Goal: Transaction & Acquisition: Subscribe to service/newsletter

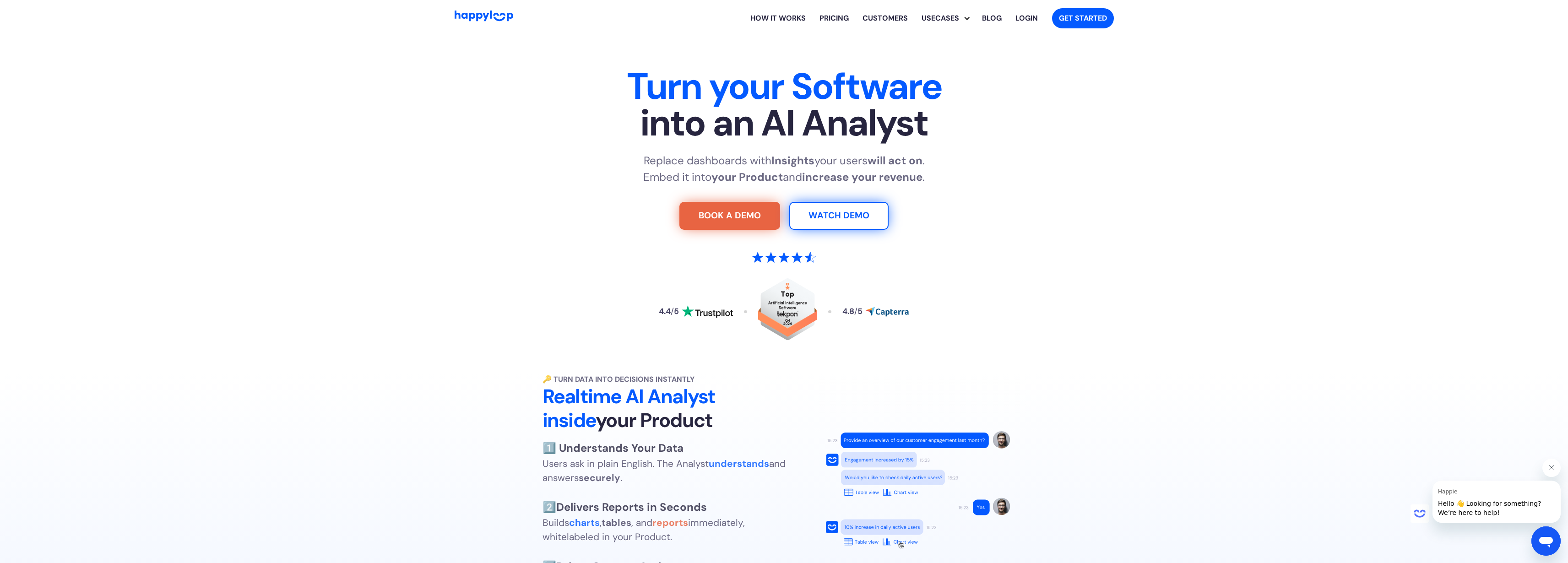
click at [1358, 196] on section "Turn your Software into an AI Analyst Replace dashboards with Insights your use…" at bounding box center [784, 202] width 1568 height 330
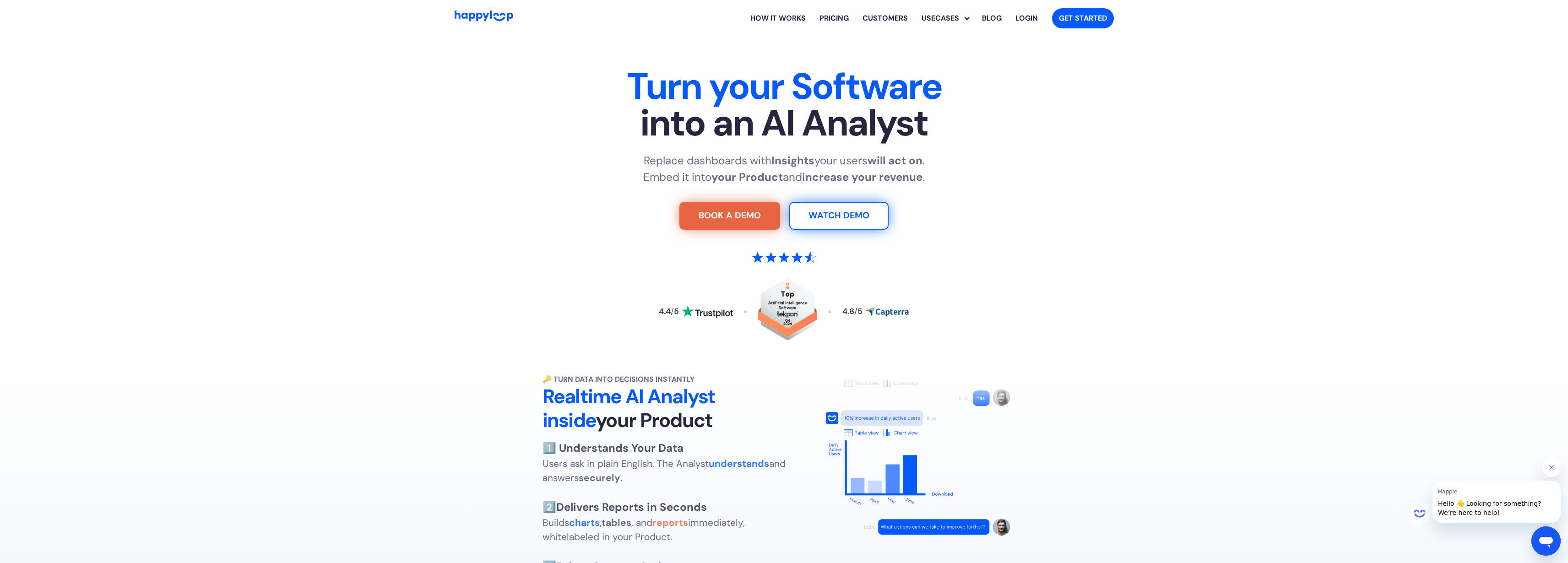
click at [828, 19] on link "Pricing" at bounding box center [834, 18] width 43 height 29
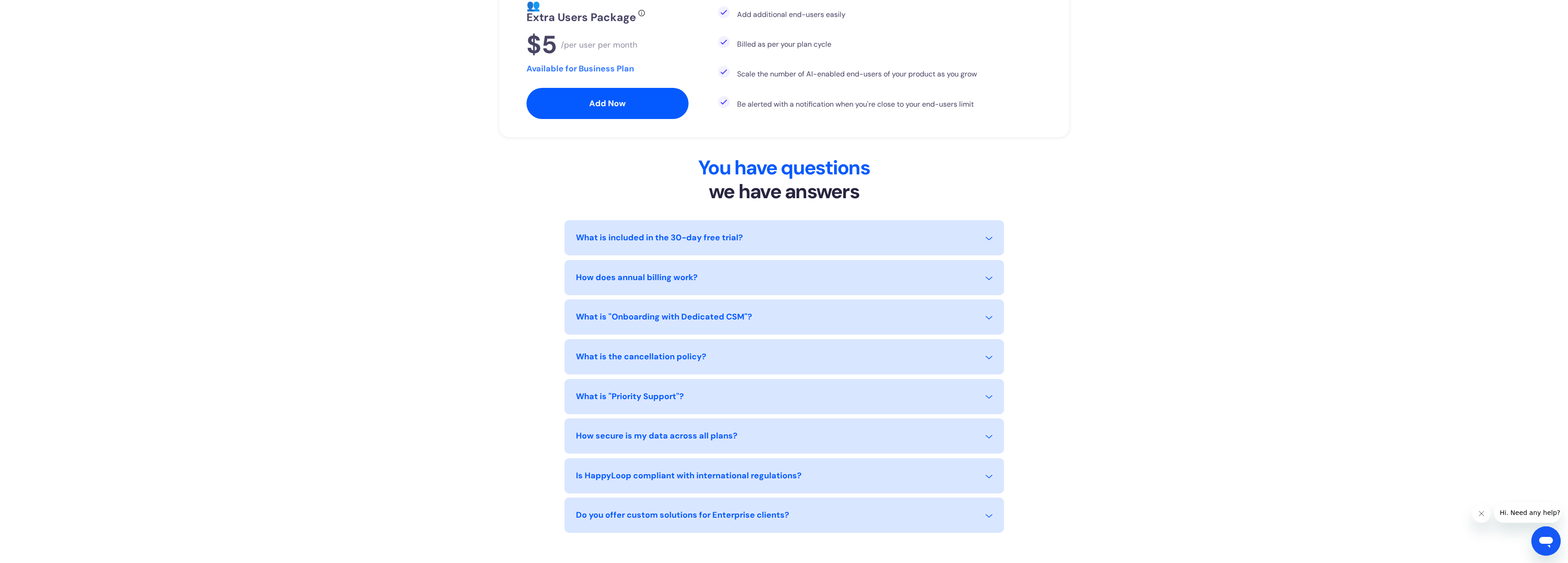
scroll to position [726, 0]
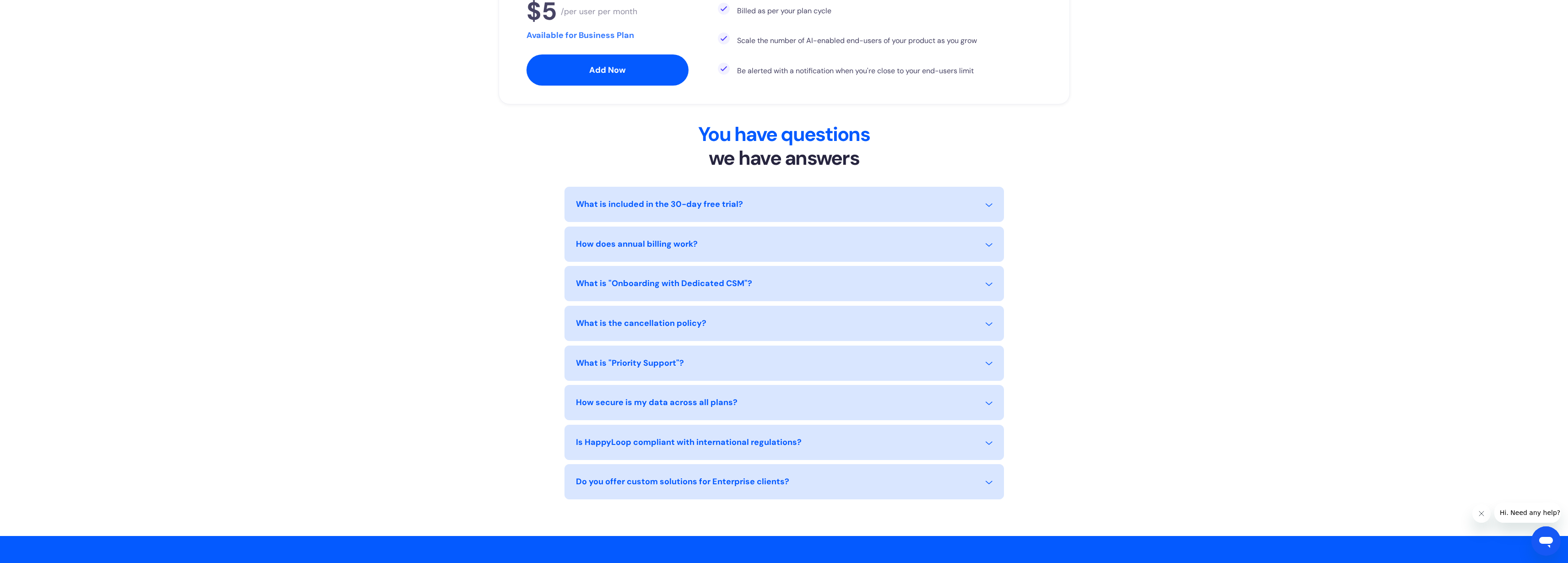
click at [640, 407] on div "How secure is my data across all plans?" at bounding box center [784, 408] width 417 height 23
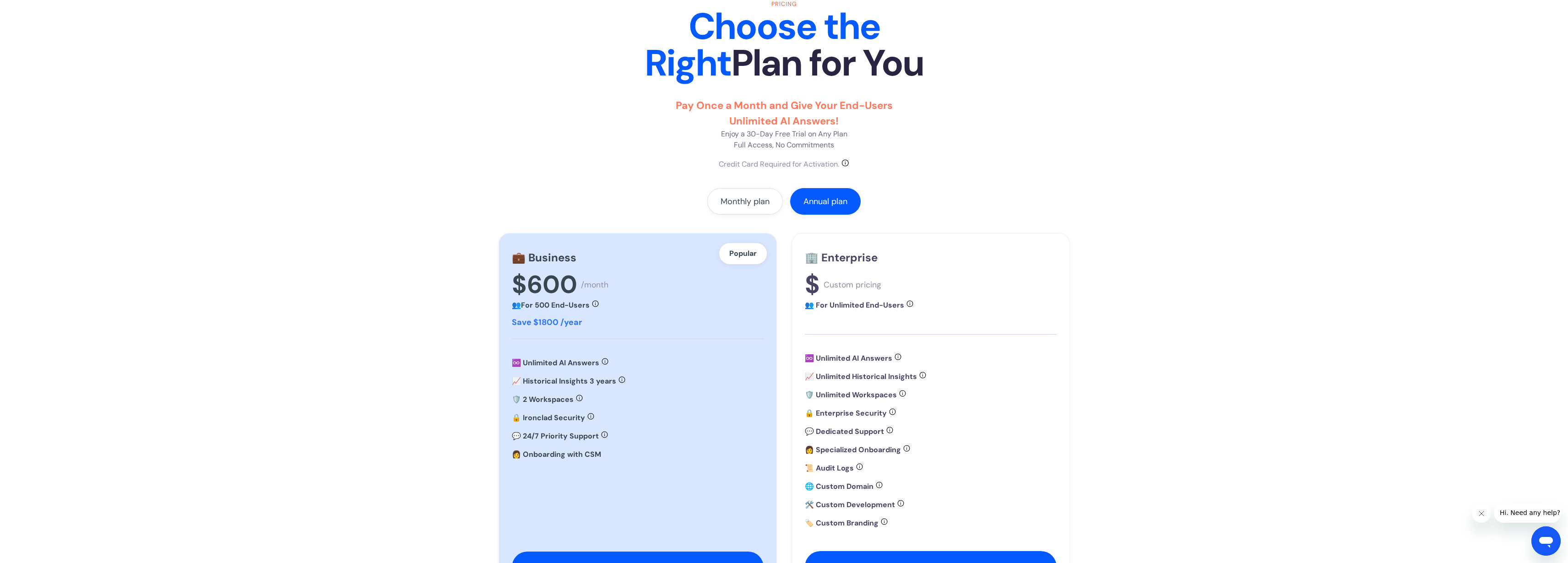
scroll to position [44, 0]
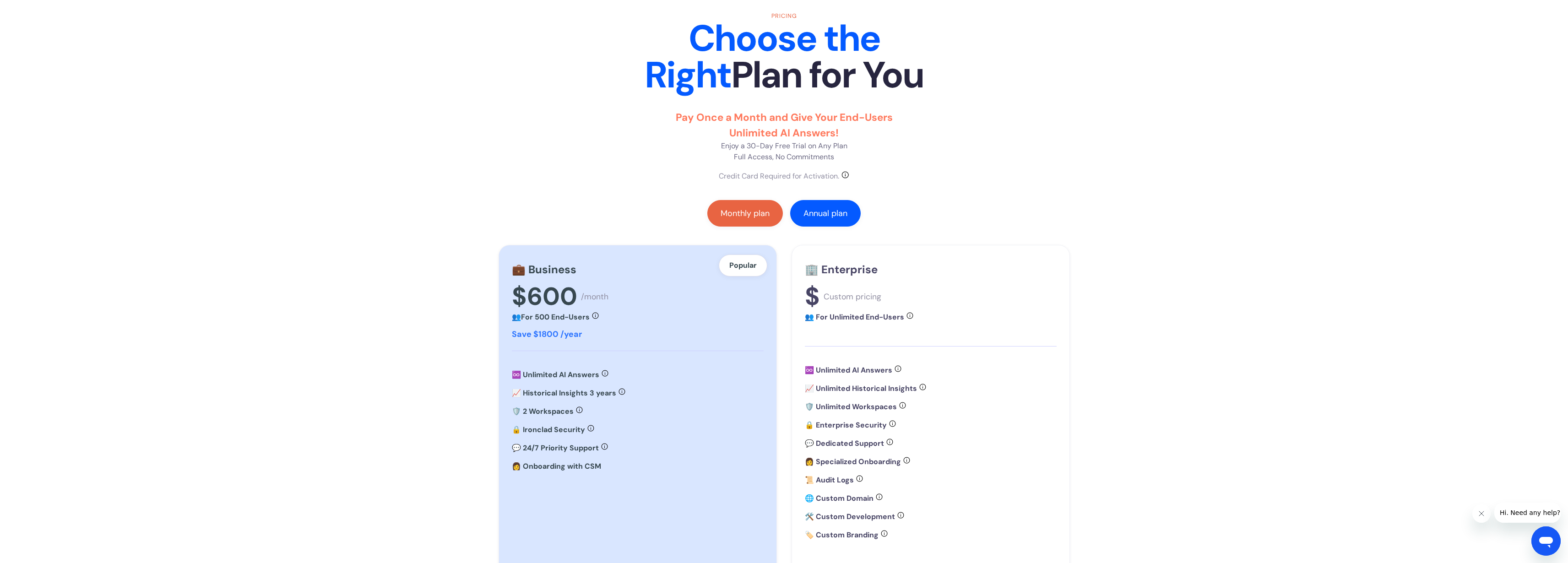
click at [773, 210] on link "Monthly plan" at bounding box center [745, 213] width 76 height 27
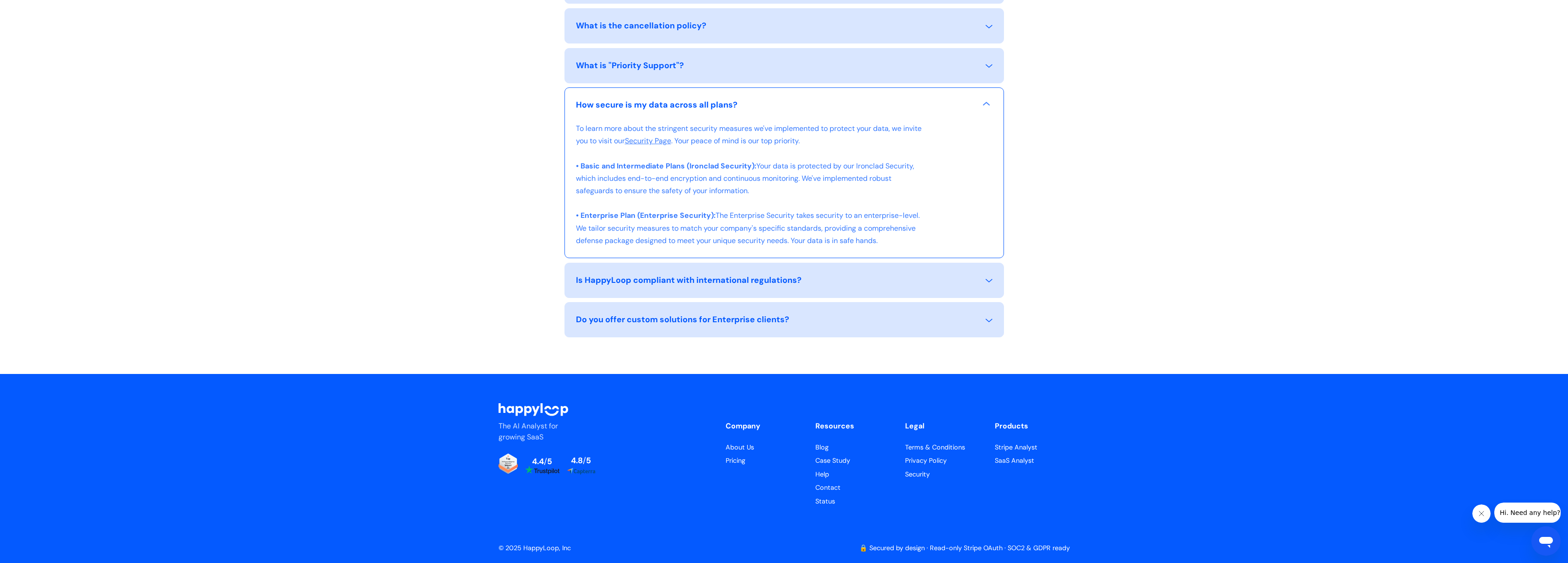
scroll to position [0, 0]
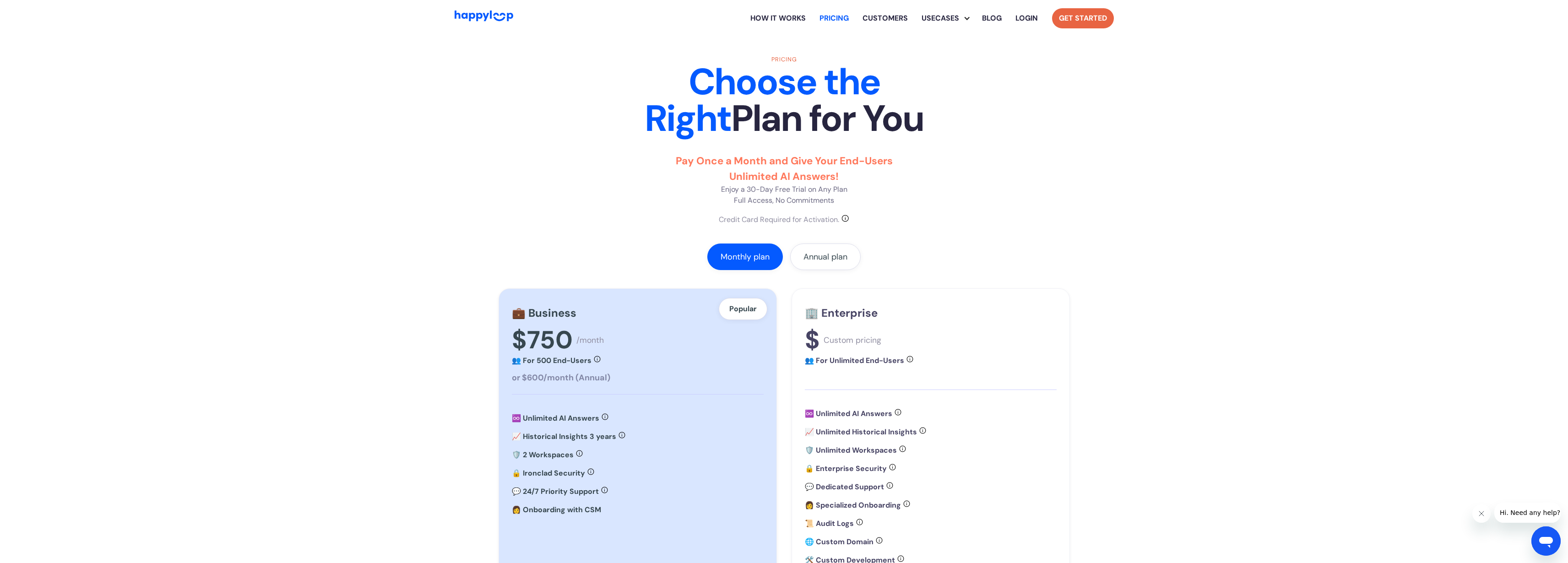
click at [1078, 16] on link "Get Started" at bounding box center [1082, 19] width 62 height 20
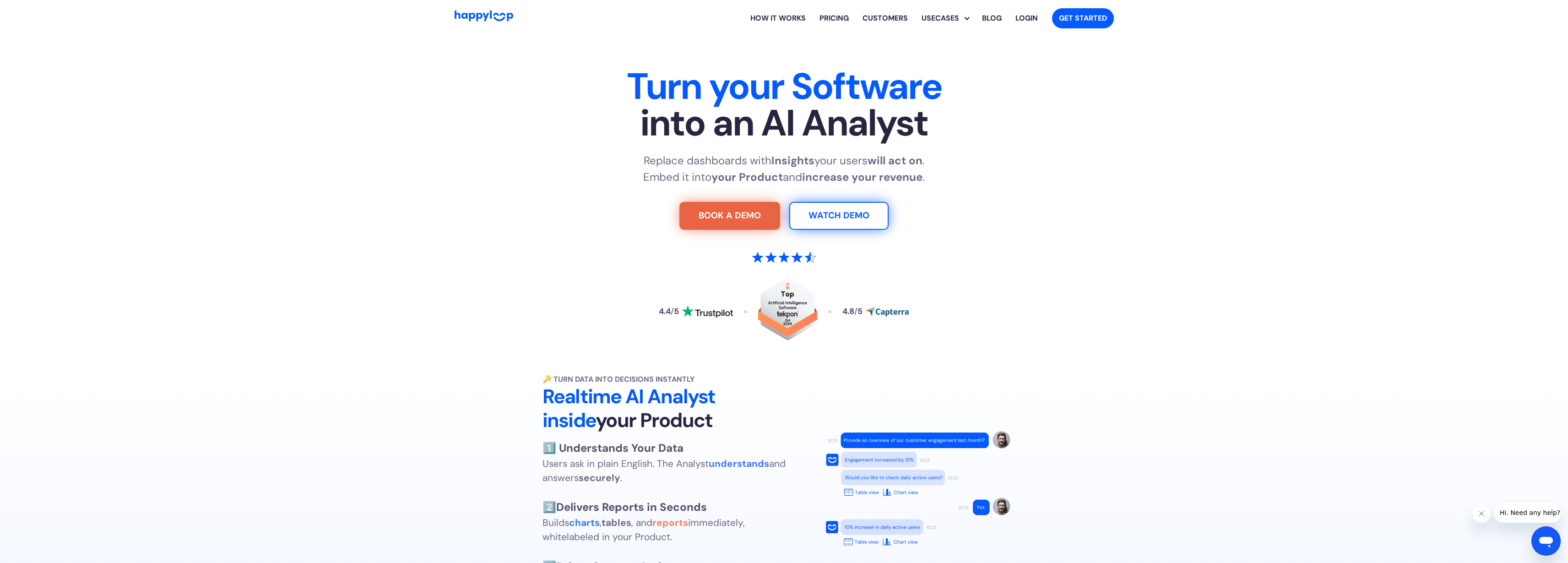
click at [496, 13] on img "Go to Home Page" at bounding box center [483, 15] width 59 height 10
